Goal: Task Accomplishment & Management: Use online tool/utility

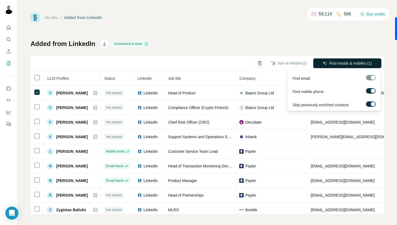
click at [319, 59] on button "Find emails & mobiles (1)" at bounding box center [347, 63] width 68 height 10
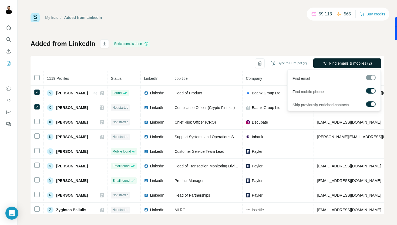
click at [340, 63] on span "Find emails & mobiles (2)" at bounding box center [350, 63] width 43 height 5
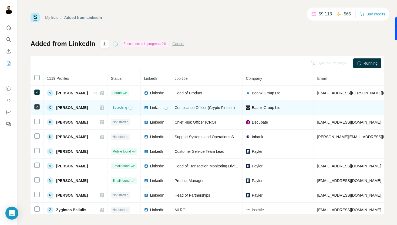
scroll to position [0, 118]
